Goal: Check status: Check status

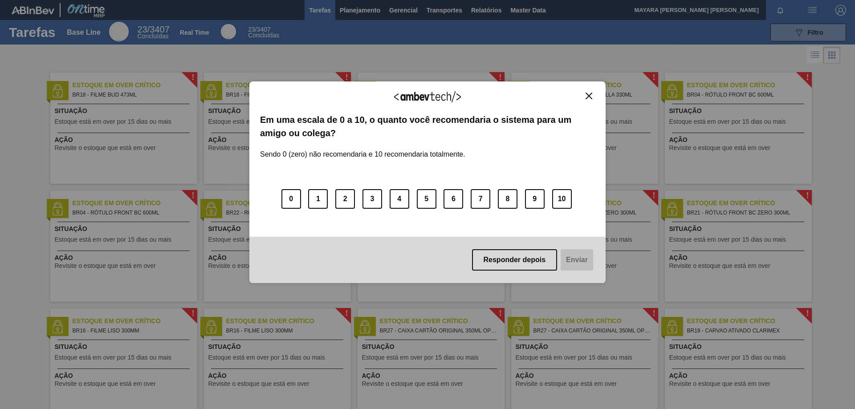
click at [587, 98] on img "Close" at bounding box center [589, 96] width 7 height 7
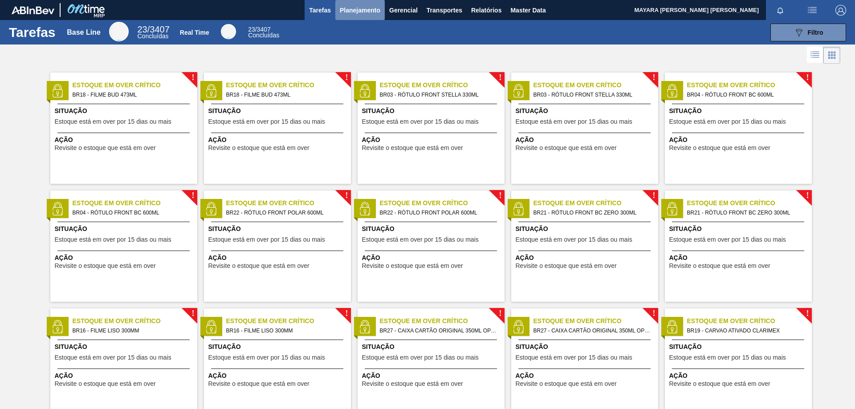
click at [377, 8] on span "Planejamento" at bounding box center [360, 10] width 41 height 11
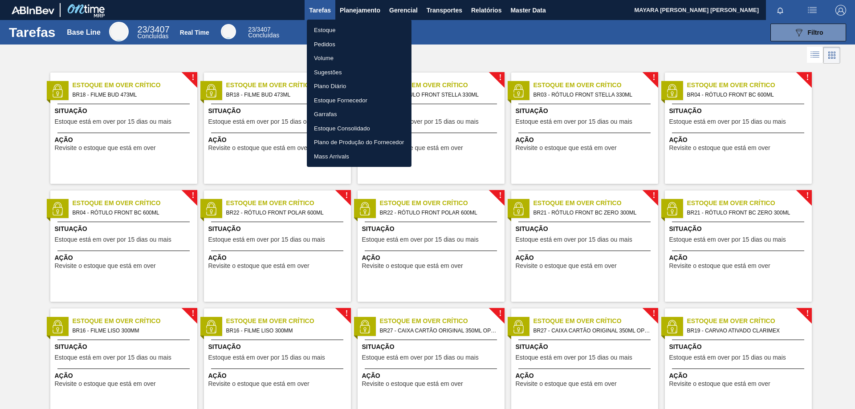
click at [353, 42] on li "Pedidos" at bounding box center [359, 44] width 105 height 14
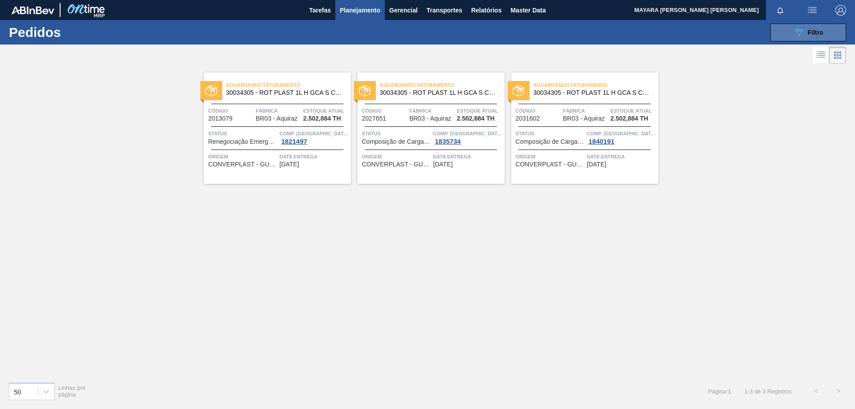
click at [819, 33] on span "Filtro" at bounding box center [816, 32] width 16 height 7
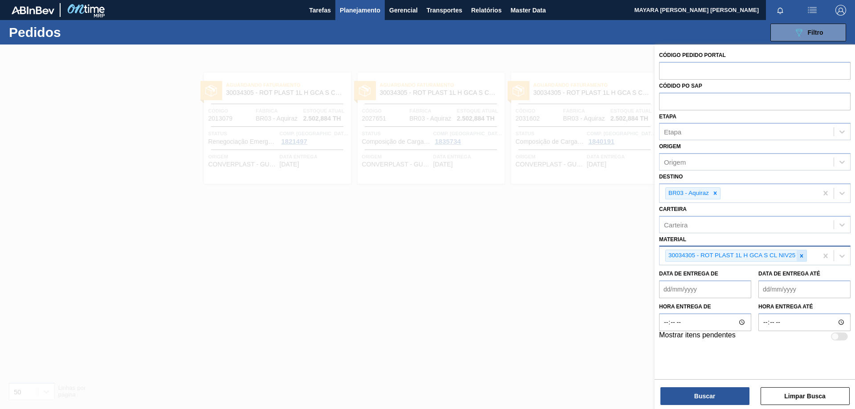
click at [799, 257] on icon at bounding box center [802, 256] width 6 height 6
paste input "30003518"
type input "30003518"
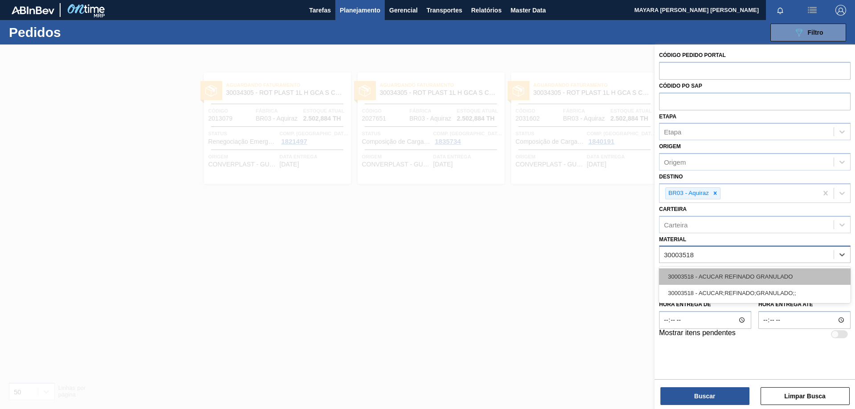
click at [751, 276] on div "30003518 - ACUCAR REFINADO GRANULADO" at bounding box center [755, 277] width 192 height 16
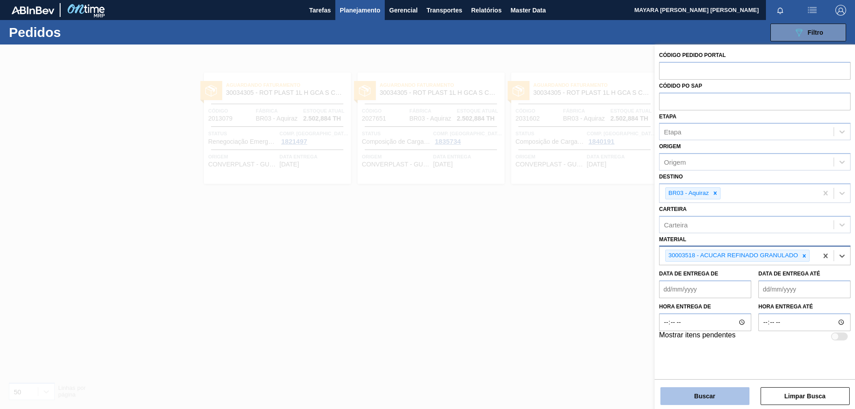
click at [726, 396] on button "Buscar" at bounding box center [705, 397] width 89 height 18
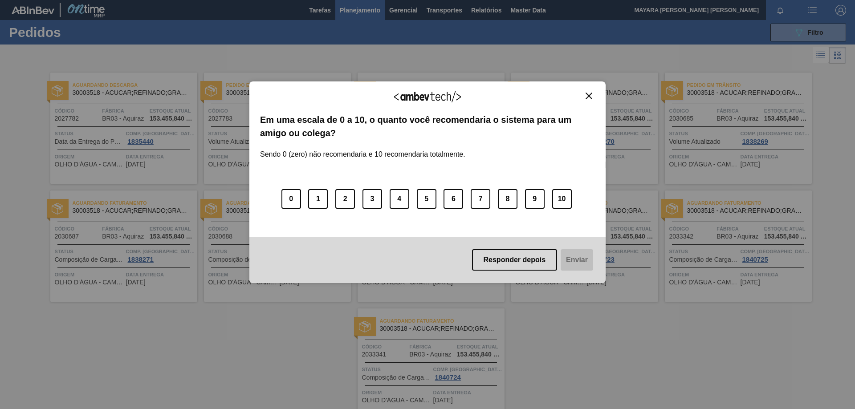
click at [589, 93] on img "Close" at bounding box center [589, 96] width 7 height 7
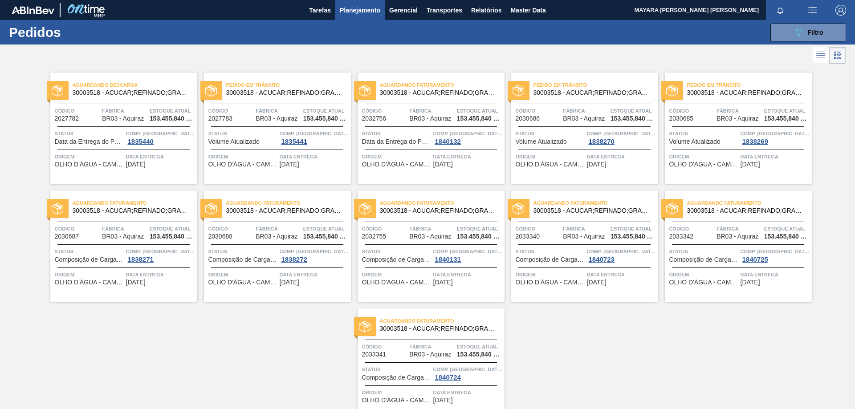
click at [253, 169] on div "Pedido [PERSON_NAME] 30003518 - ACUCAR;REFINADO;GRANULADO;; Código 2027783 Fábr…" at bounding box center [277, 128] width 147 height 111
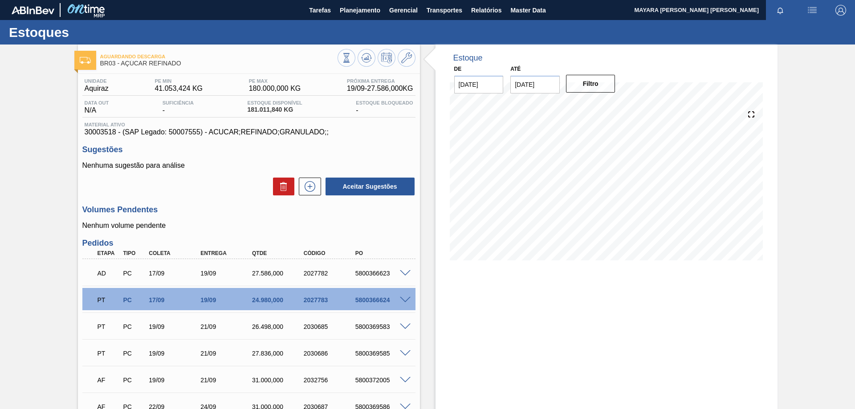
drag, startPoint x: 809, startPoint y: 138, endPoint x: 736, endPoint y: 297, distance: 174.6
click at [772, 283] on div "Aguardando Descarga BR03 - AÇÚCAR REFINADO Unidade Aquiraz PE MIN 41.053,424 KG…" at bounding box center [427, 336] width 855 height 582
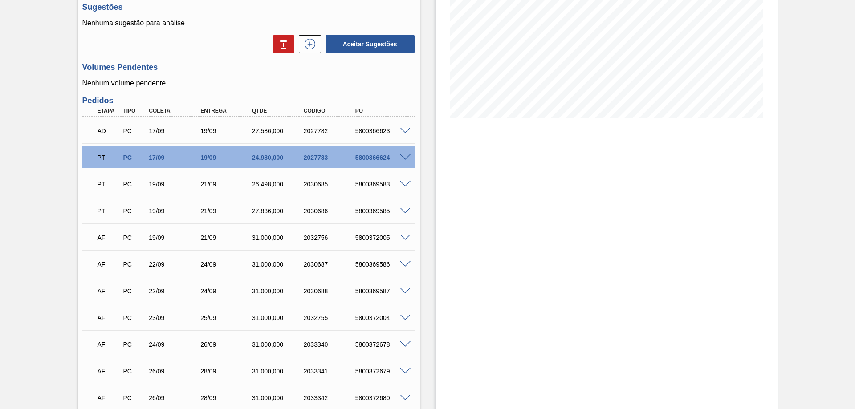
scroll to position [217, 0]
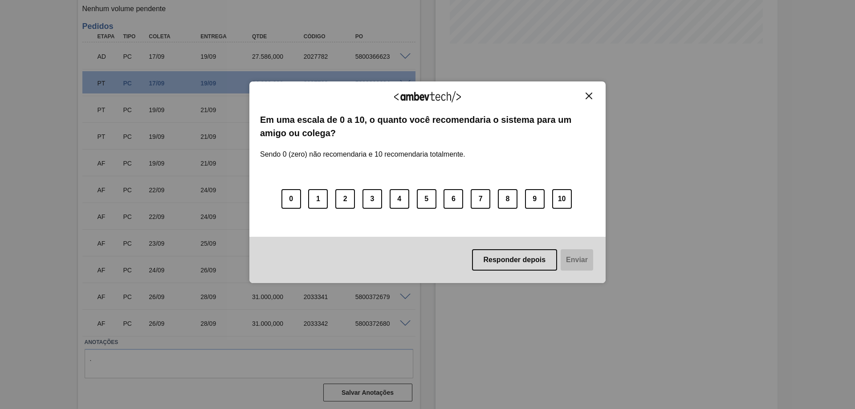
click at [590, 94] on img "Close" at bounding box center [589, 96] width 7 height 7
